Goal: Check status: Check status

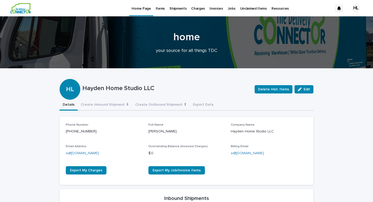
click at [161, 7] on p "Items" at bounding box center [160, 5] width 9 height 11
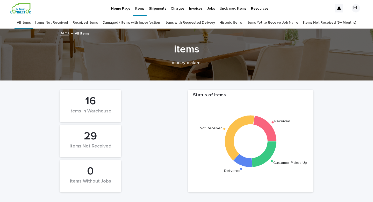
click at [93, 101] on div "16" at bounding box center [90, 101] width 44 height 13
click at [271, 130] on icon at bounding box center [265, 128] width 23 height 26
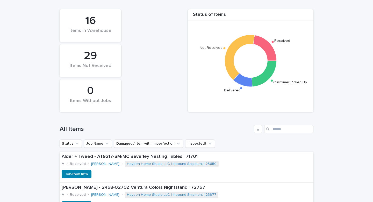
scroll to position [80, 0]
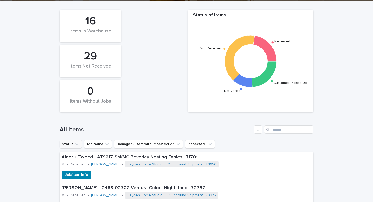
click at [76, 141] on button "Status" at bounding box center [71, 144] width 22 height 8
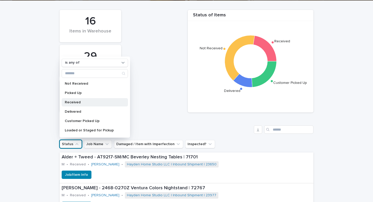
click at [85, 102] on p "Received" at bounding box center [92, 102] width 55 height 4
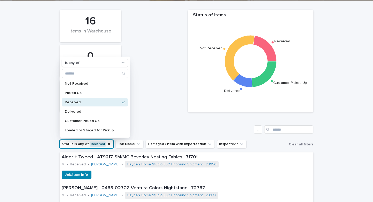
click at [100, 102] on p "Received" at bounding box center [92, 102] width 55 height 4
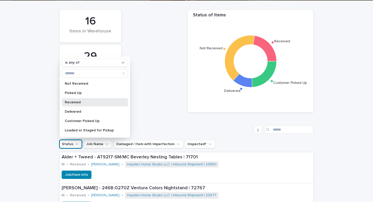
click at [80, 100] on div "Received" at bounding box center [95, 102] width 66 height 8
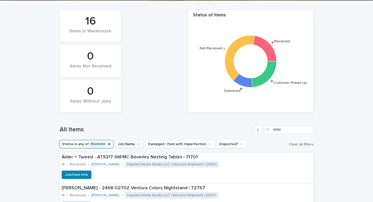
click at [127, 141] on button "Job Name" at bounding box center [130, 144] width 28 height 8
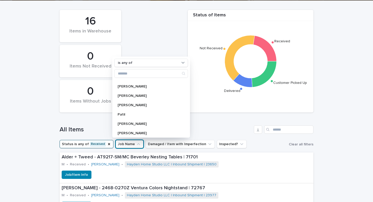
scroll to position [268, 0]
click at [126, 131] on div "[PERSON_NAME]" at bounding box center [152, 133] width 74 height 8
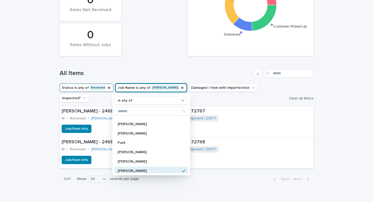
scroll to position [150, 0]
